Goal: Task Accomplishment & Management: Use online tool/utility

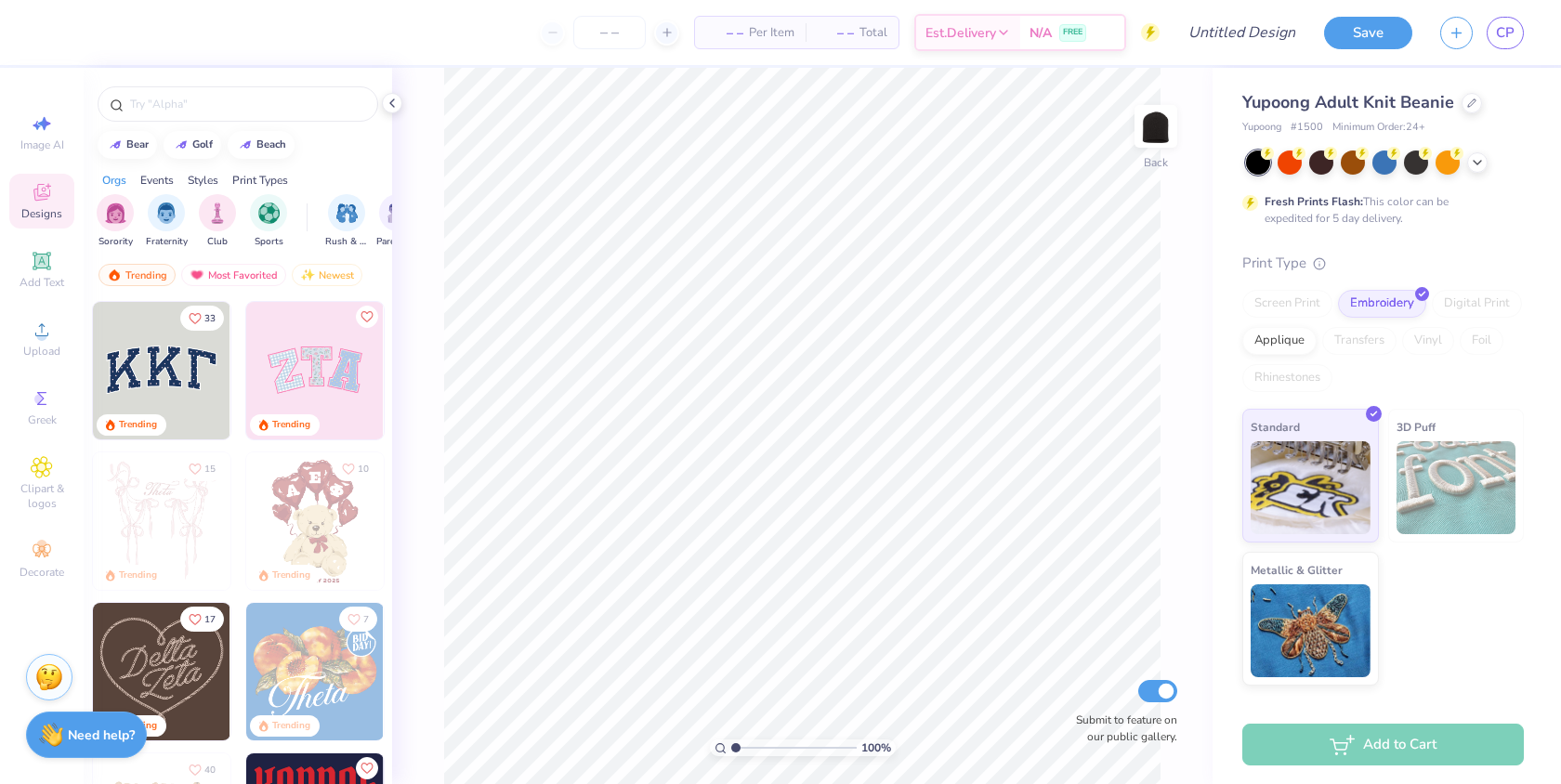
click at [49, 335] on icon at bounding box center [41, 329] width 23 height 23
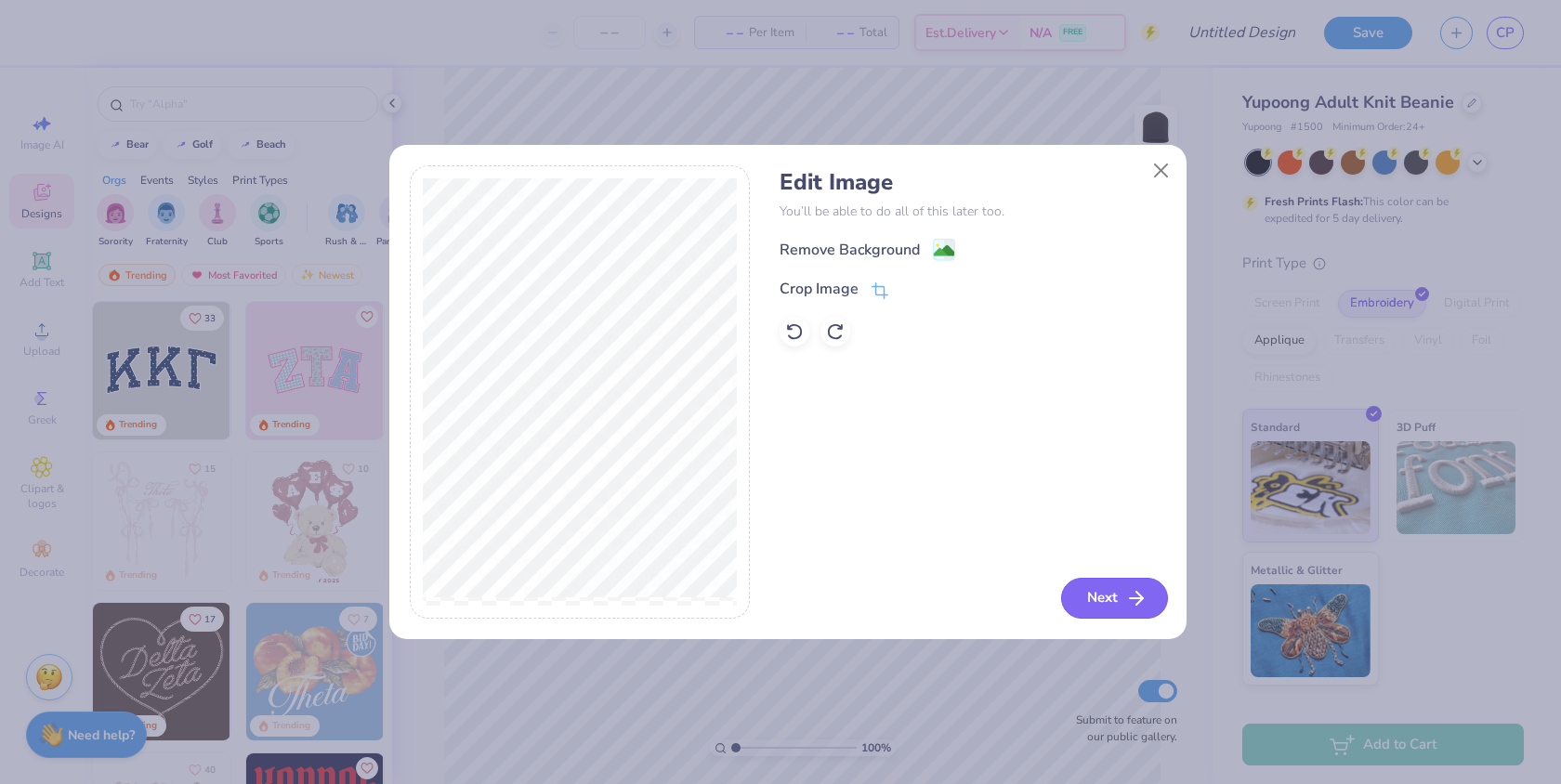
click at [1081, 578] on button "Next" at bounding box center [1113, 598] width 107 height 41
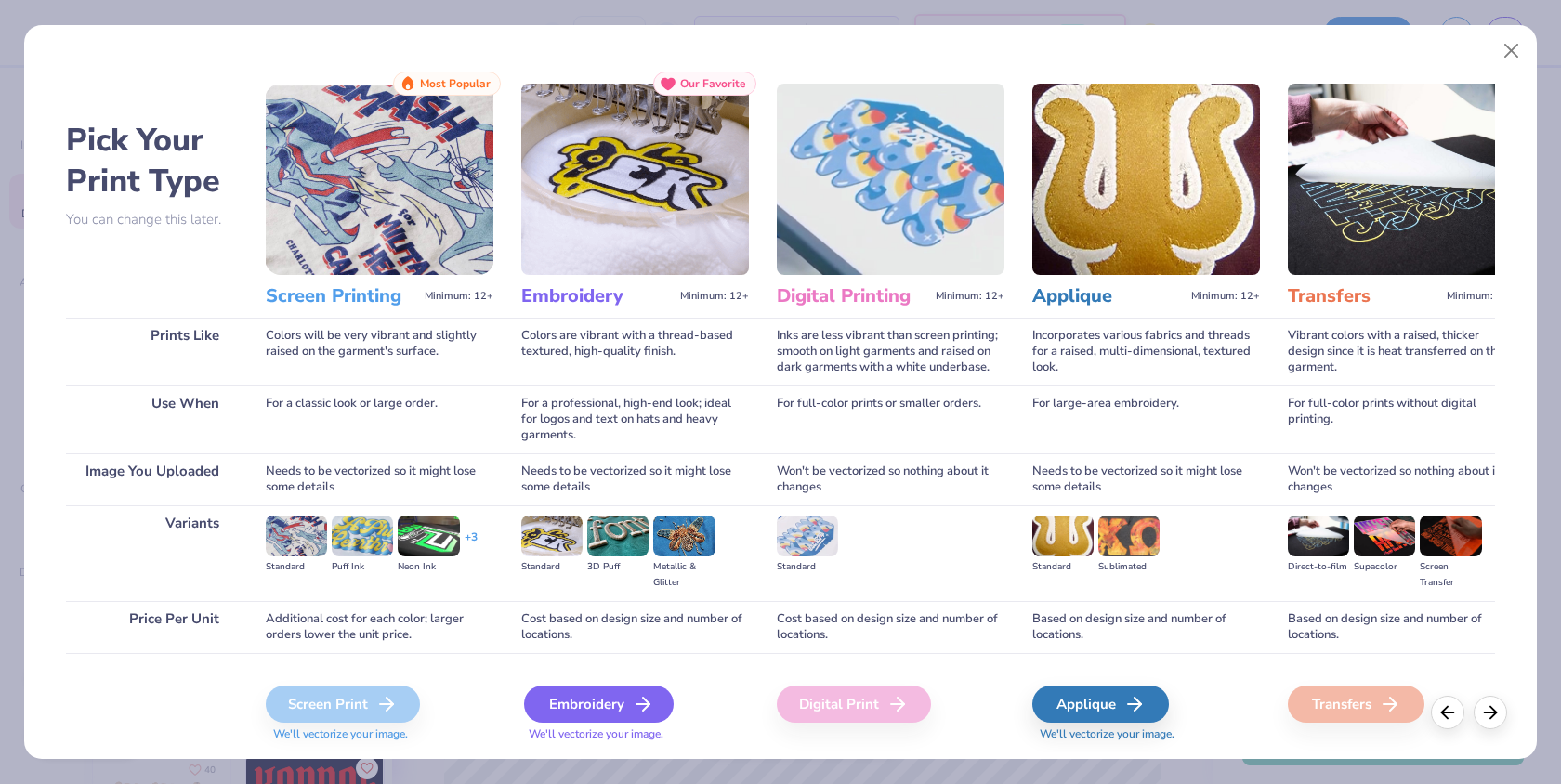
click at [592, 695] on div "Embroidery" at bounding box center [598, 704] width 150 height 37
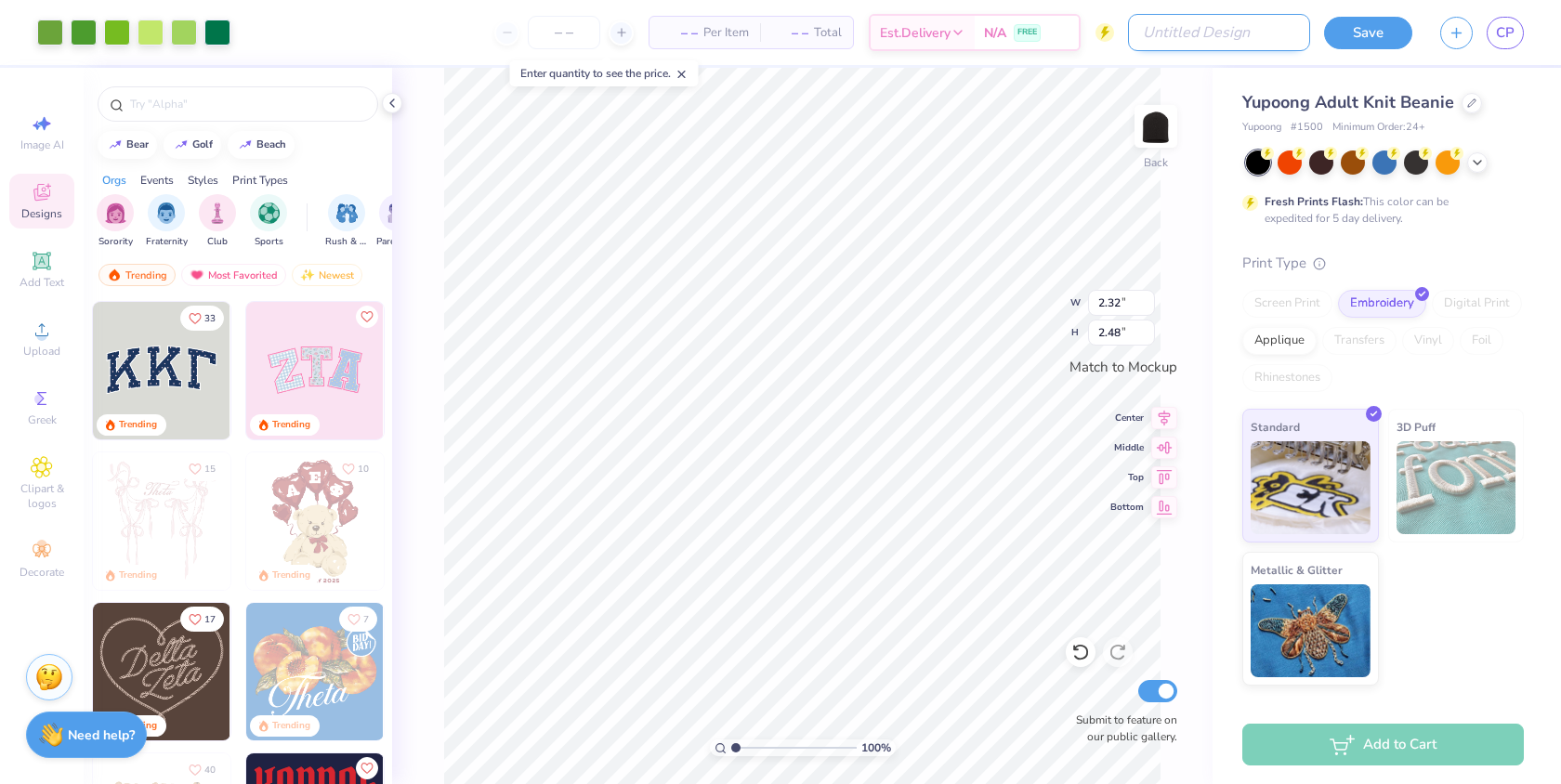
click at [1280, 37] on input "Design Title" at bounding box center [1219, 32] width 182 height 37
type input "Fall/Winter Beanies"
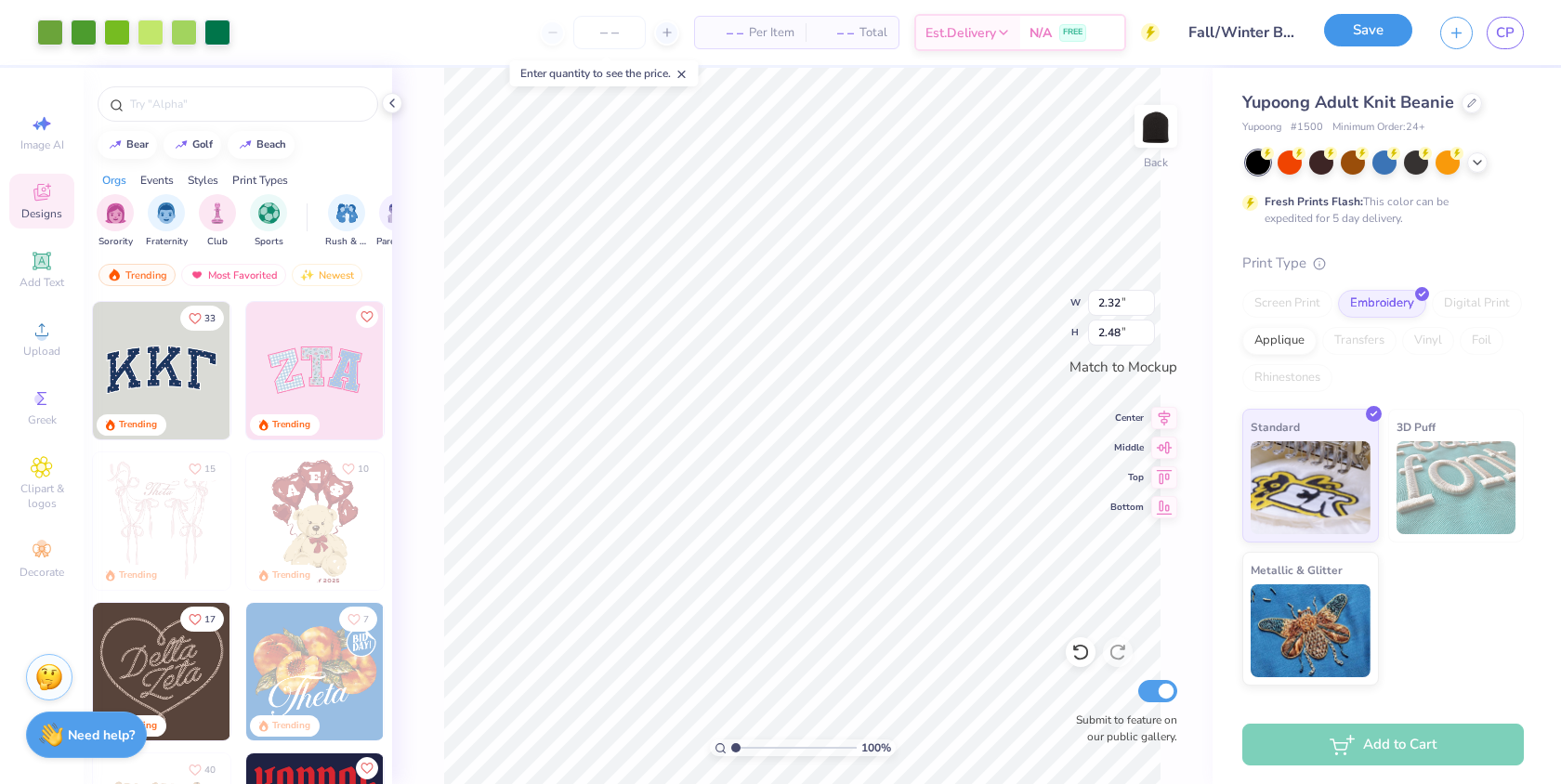
click at [1358, 28] on button "Save" at bounding box center [1368, 29] width 88 height 32
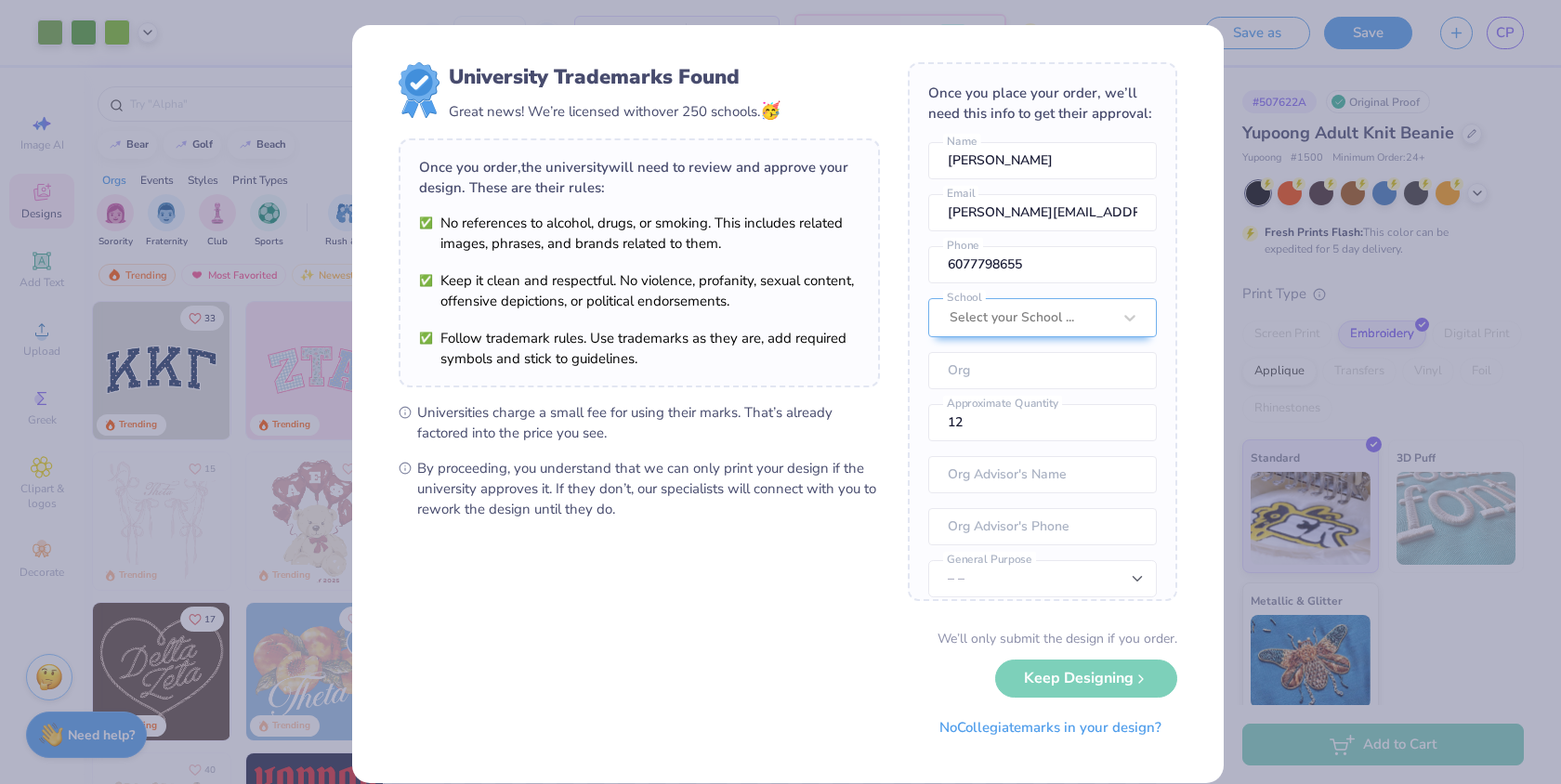
click at [1103, 684] on div "We’ll only submit the design if you order. Keep Designing No Collegiate marks i…" at bounding box center [787, 687] width 779 height 117
click at [1074, 675] on div "We’ll only submit the design if you order. Keep Designing No Collegiate marks i…" at bounding box center [787, 687] width 779 height 117
click at [1076, 727] on button "No Collegiate marks in your design?" at bounding box center [1050, 722] width 254 height 38
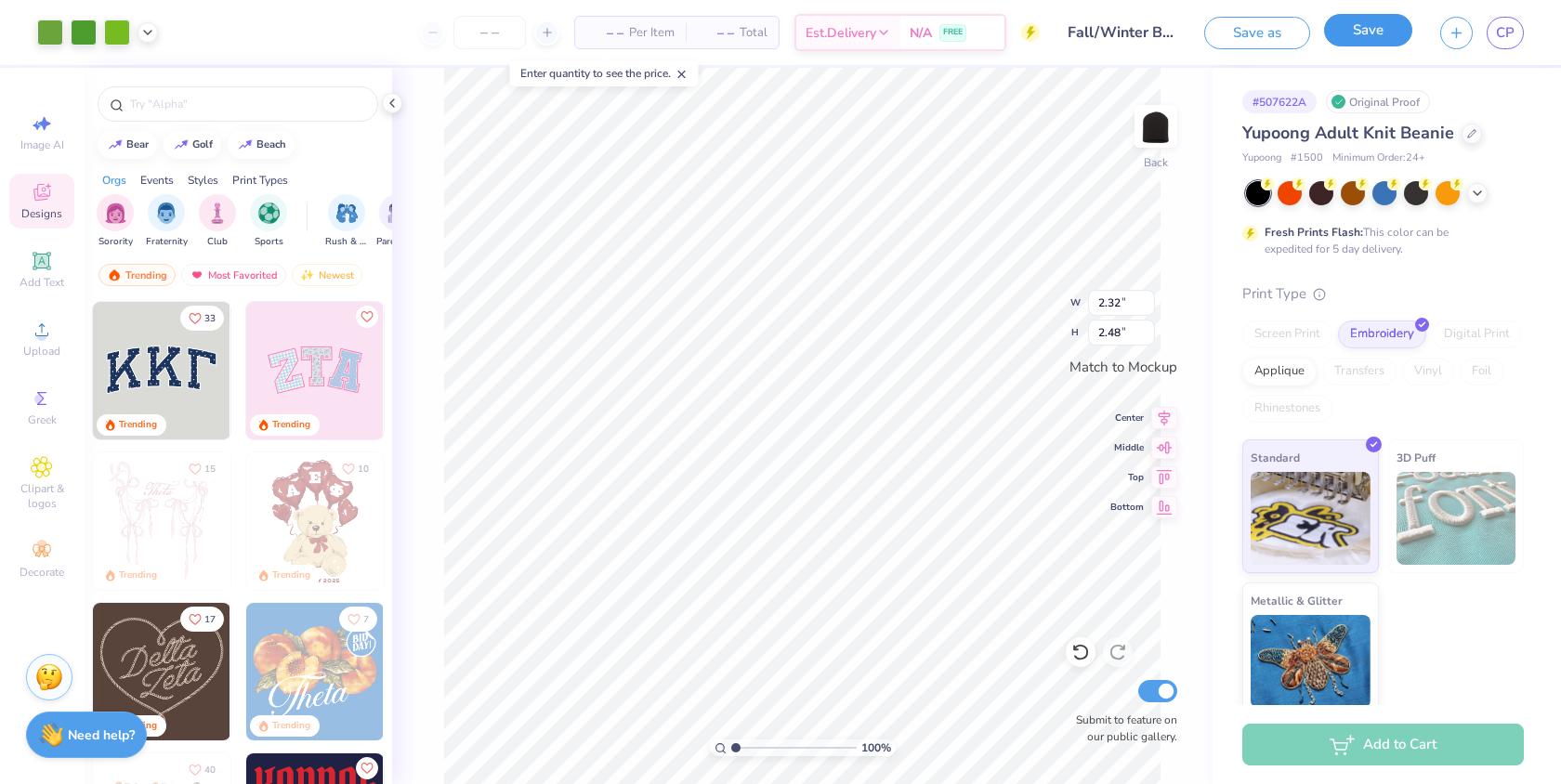
click at [1330, 37] on button "Save" at bounding box center [1368, 29] width 88 height 32
